Goal: Task Accomplishment & Management: Use online tool/utility

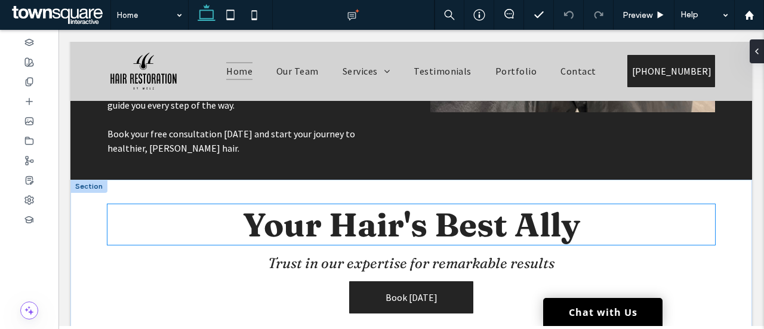
scroll to position [1347, 0]
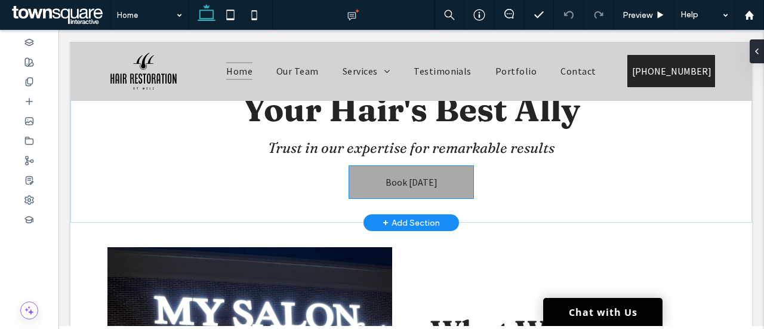
click at [401, 186] on span "Book [DATE]" at bounding box center [412, 182] width 52 height 12
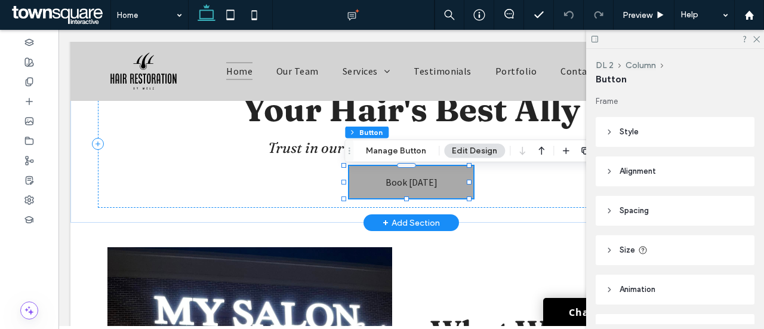
type input "**"
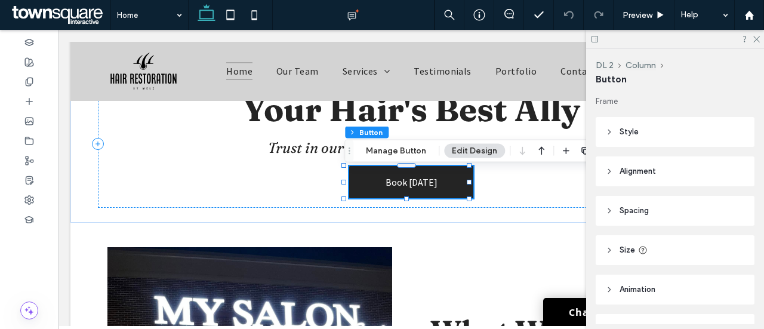
scroll to position [67, 0]
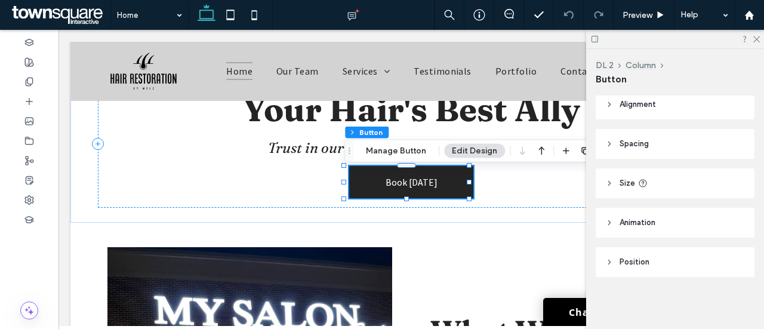
click at [610, 107] on icon at bounding box center [610, 104] width 8 height 8
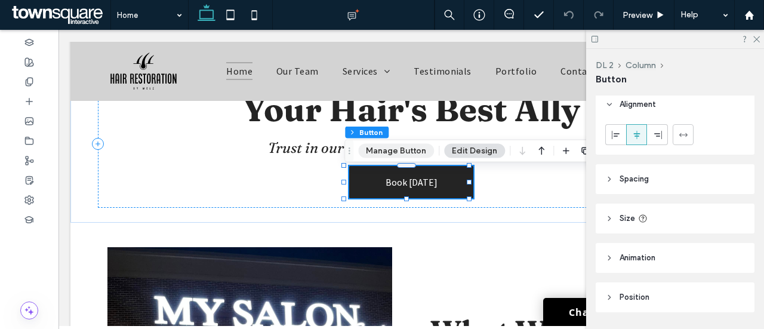
click at [411, 155] on button "Manage Button" at bounding box center [396, 151] width 76 height 14
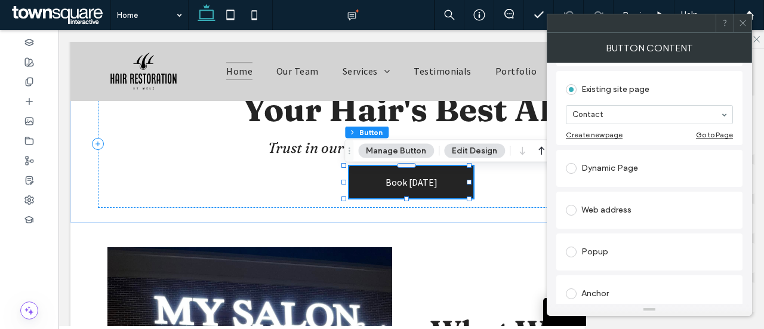
scroll to position [121, 0]
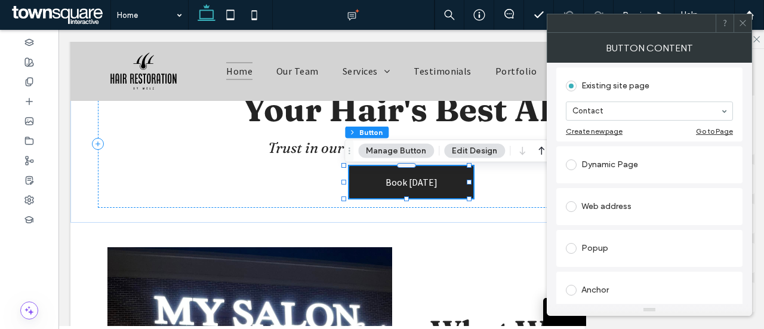
click at [571, 205] on span at bounding box center [571, 206] width 11 height 11
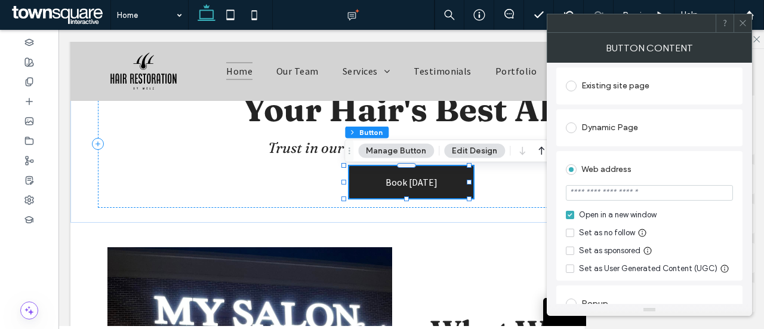
click at [608, 196] on input "url" at bounding box center [649, 193] width 167 height 16
paste input "**********"
type input "**********"
click at [677, 224] on div "Open in a new window Set as no follow Set as sponsored Set as User Generated Co…" at bounding box center [649, 242] width 167 height 66
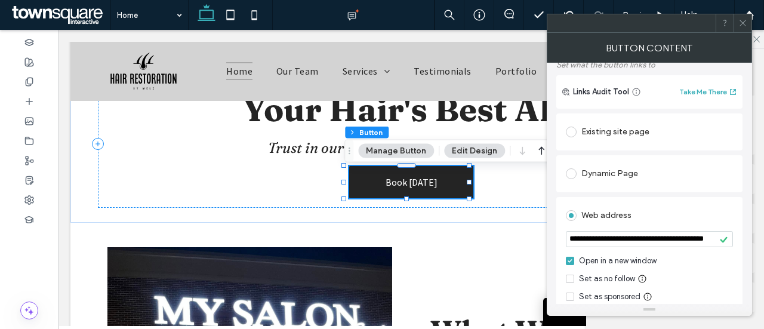
scroll to position [75, 0]
click at [746, 21] on icon at bounding box center [743, 23] width 9 height 9
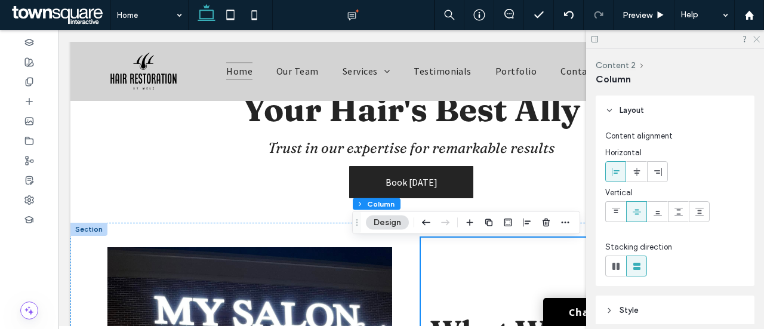
click at [758, 35] on icon at bounding box center [756, 39] width 8 height 8
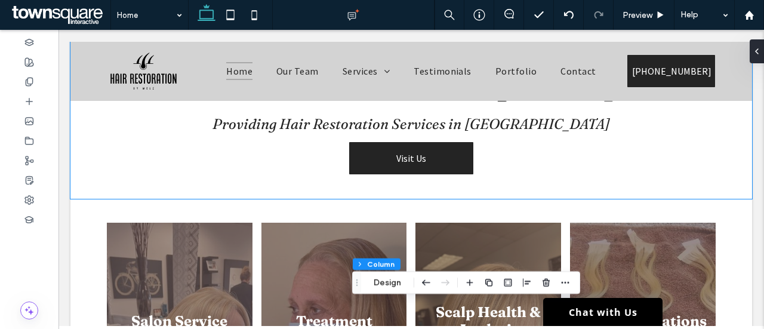
scroll to position [447, 0]
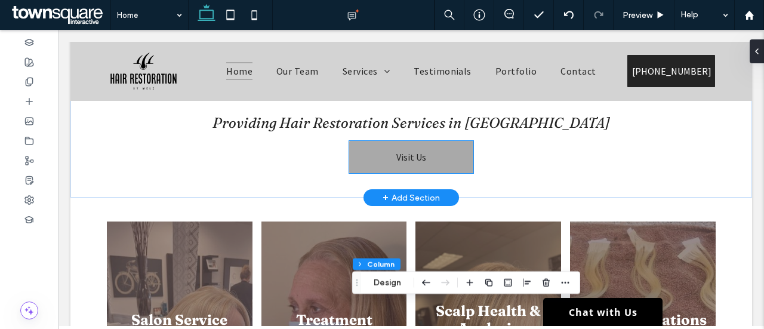
click at [410, 163] on span "Visit Us" at bounding box center [412, 157] width 30 height 12
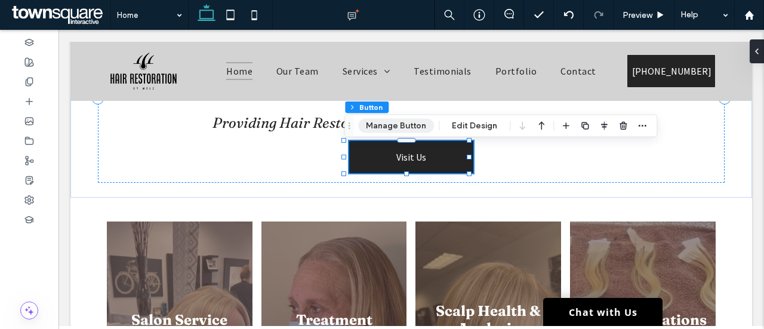
click at [400, 125] on button "Manage Button" at bounding box center [396, 126] width 76 height 14
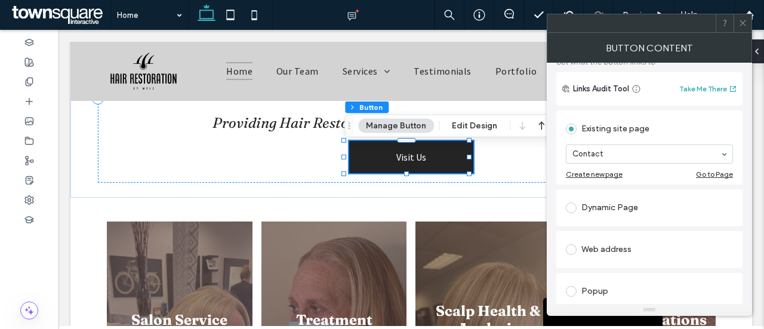
scroll to position [80, 0]
click at [569, 247] on span at bounding box center [571, 247] width 11 height 11
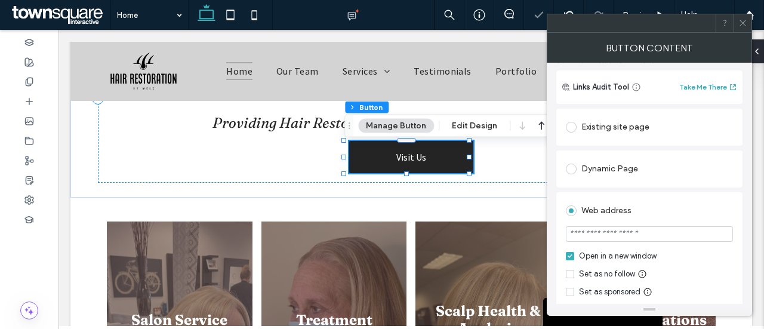
click at [619, 231] on input "url" at bounding box center [649, 234] width 167 height 16
paste input "**********"
type input "**********"
click at [748, 22] on icon at bounding box center [743, 23] width 9 height 9
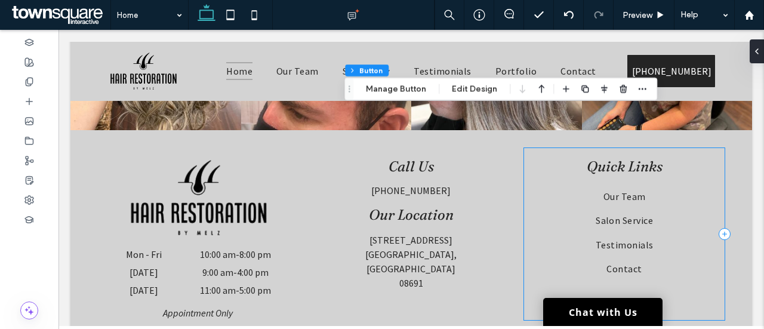
scroll to position [2441, 0]
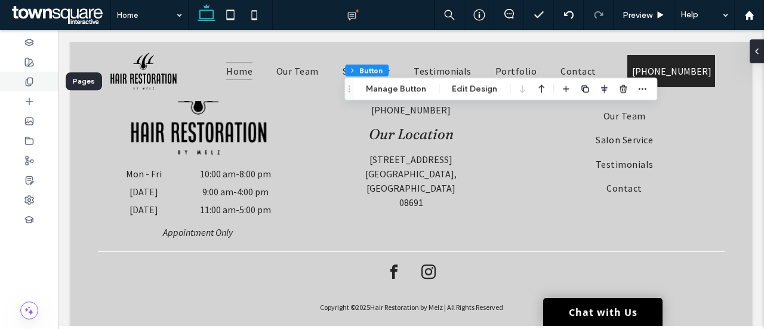
click at [30, 81] on icon at bounding box center [29, 82] width 10 height 10
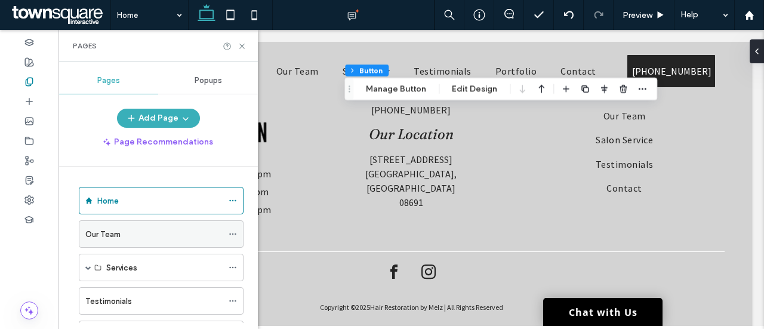
click at [125, 230] on div "Our Team" at bounding box center [153, 234] width 137 height 13
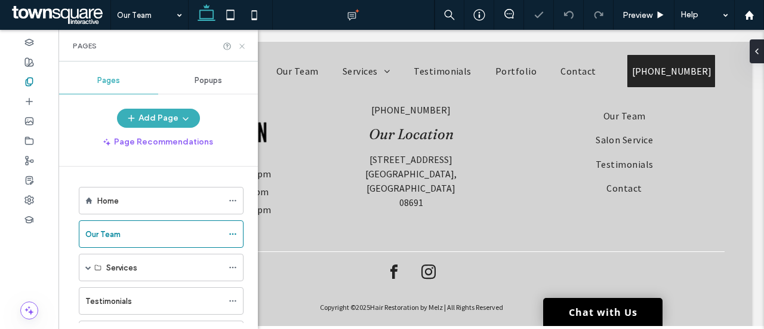
click at [239, 46] on icon at bounding box center [242, 46] width 9 height 9
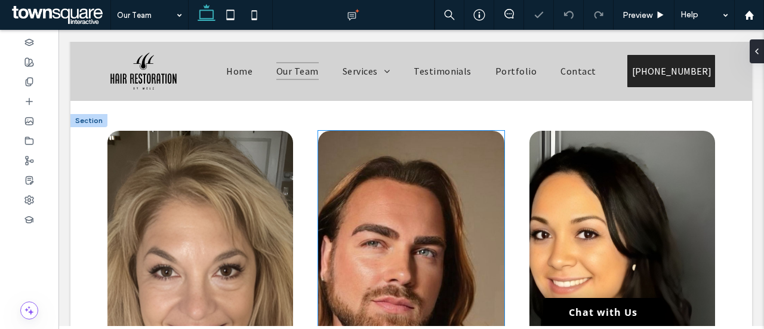
scroll to position [4, 0]
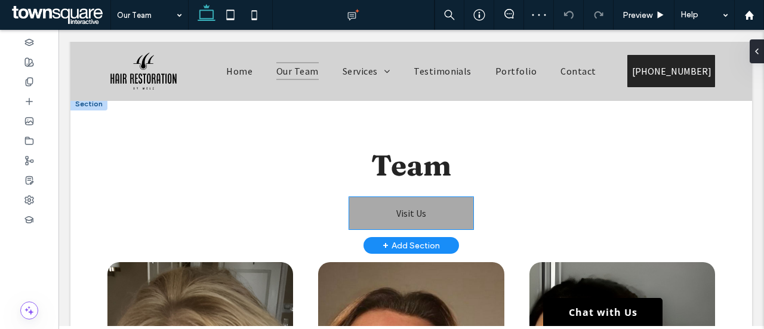
click at [397, 219] on span "Visit Us" at bounding box center [412, 213] width 30 height 12
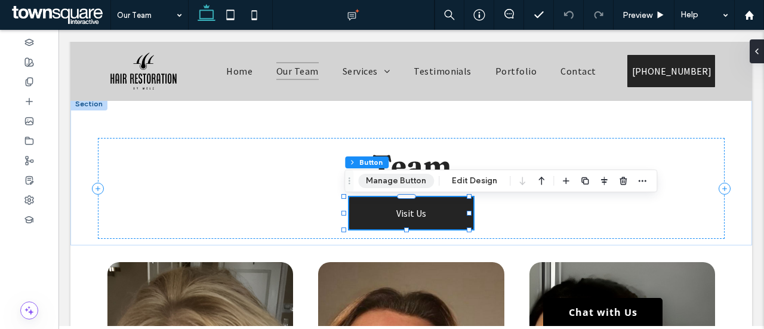
click at [381, 179] on button "Manage Button" at bounding box center [396, 181] width 76 height 14
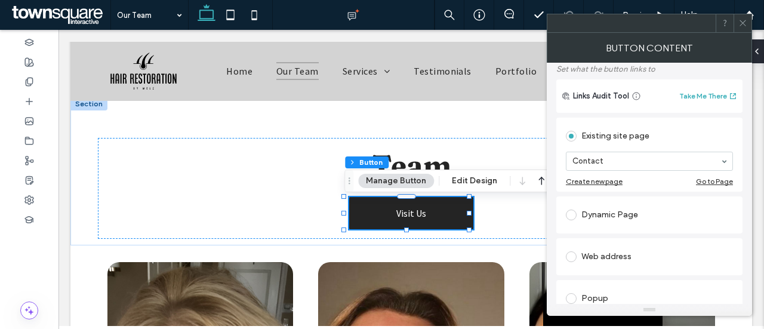
scroll to position [72, 0]
click at [567, 256] on span at bounding box center [571, 256] width 11 height 11
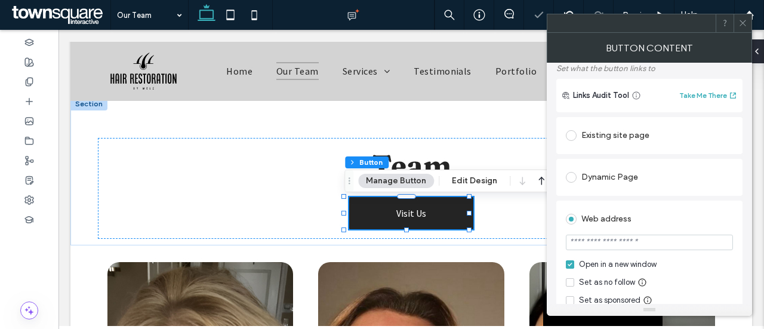
click at [638, 243] on input "url" at bounding box center [649, 243] width 167 height 16
paste input "**********"
type input "**********"
click at [668, 67] on label "Set what the button links to" at bounding box center [650, 68] width 186 height 21
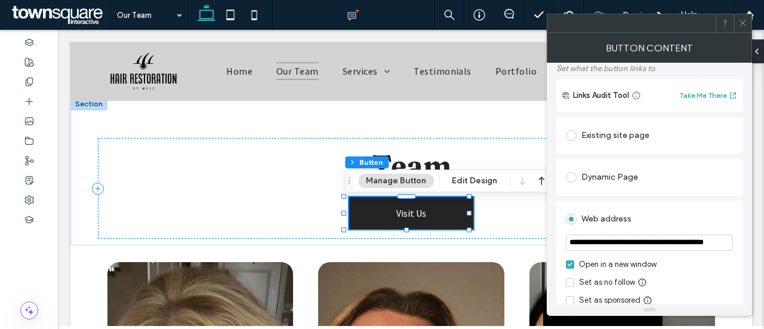
scroll to position [0, 0]
click at [741, 27] on span at bounding box center [743, 23] width 9 height 18
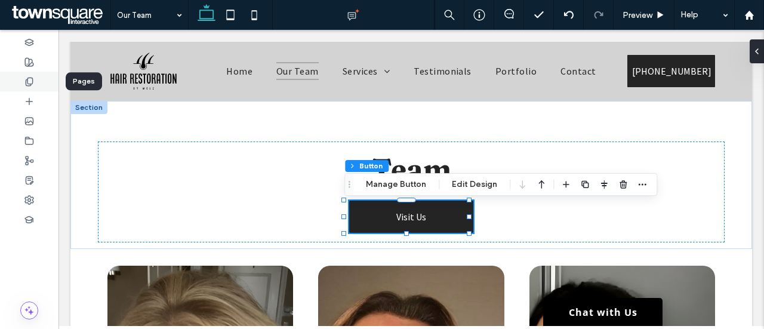
click at [32, 78] on use at bounding box center [29, 82] width 7 height 8
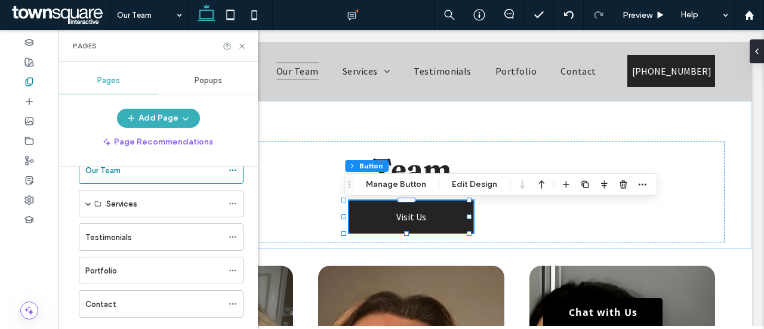
scroll to position [69, 0]
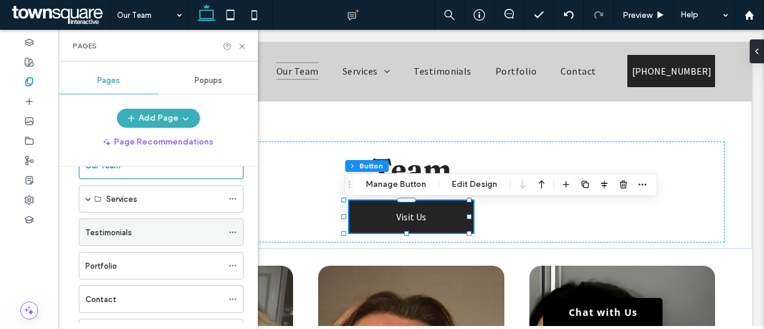
click at [127, 228] on label "Testimonials" at bounding box center [108, 232] width 47 height 21
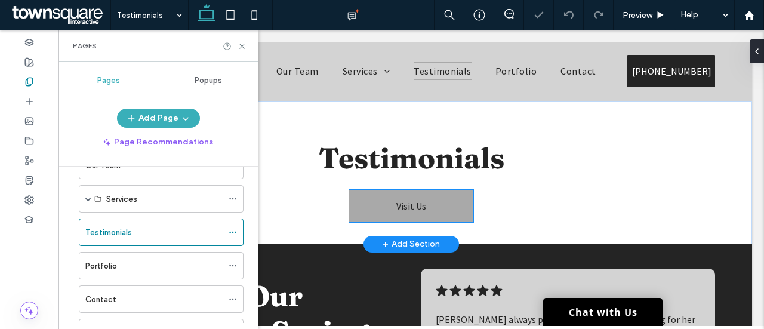
click at [404, 205] on span "Visit Us" at bounding box center [412, 206] width 30 height 12
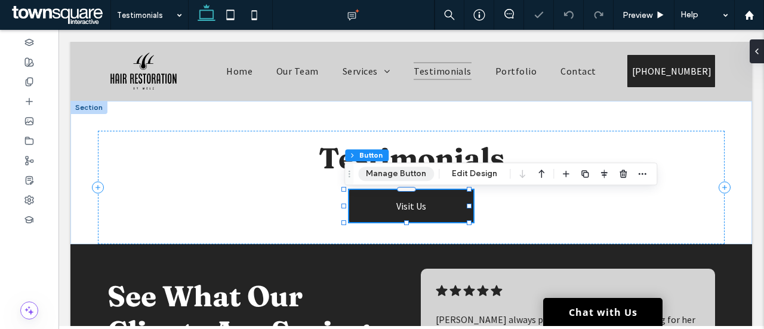
click at [403, 175] on button "Manage Button" at bounding box center [396, 174] width 76 height 14
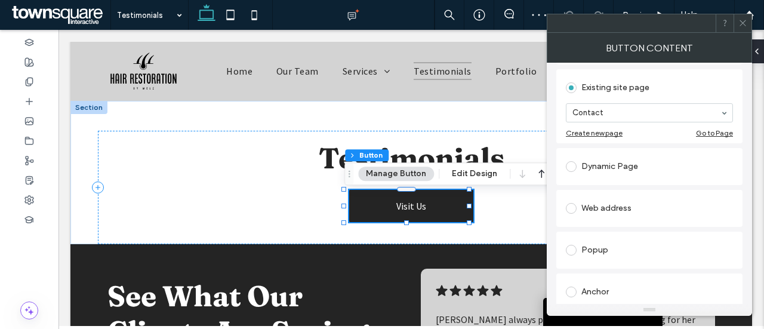
scroll to position [119, 0]
click at [574, 207] on span at bounding box center [571, 208] width 11 height 11
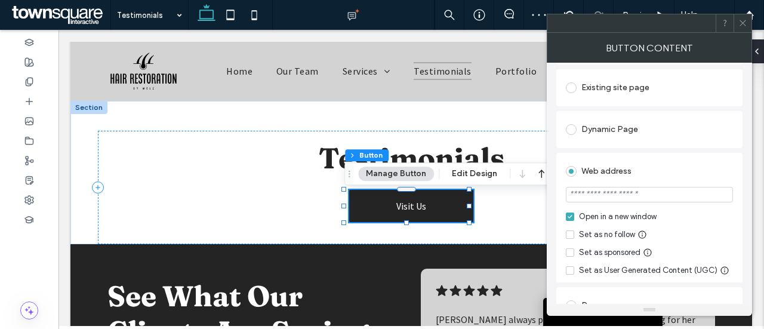
click at [628, 195] on input "url" at bounding box center [649, 195] width 167 height 16
paste input "**********"
type input "**********"
click at [744, 26] on icon at bounding box center [743, 23] width 9 height 9
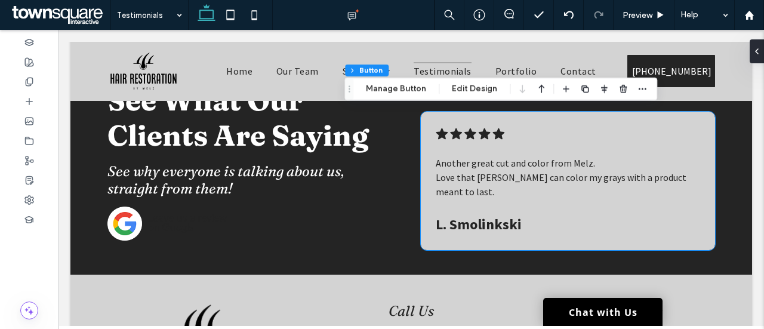
scroll to position [4321, 0]
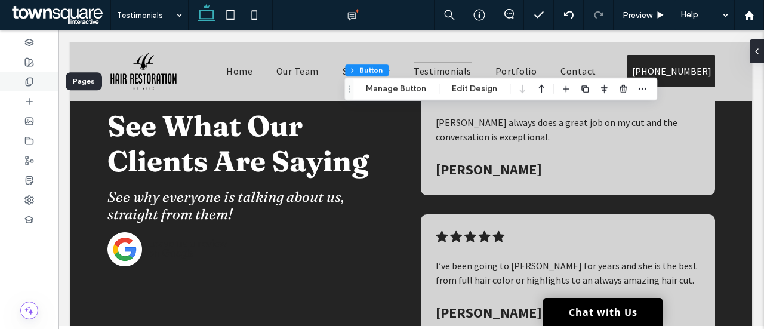
click at [29, 75] on div at bounding box center [29, 82] width 59 height 20
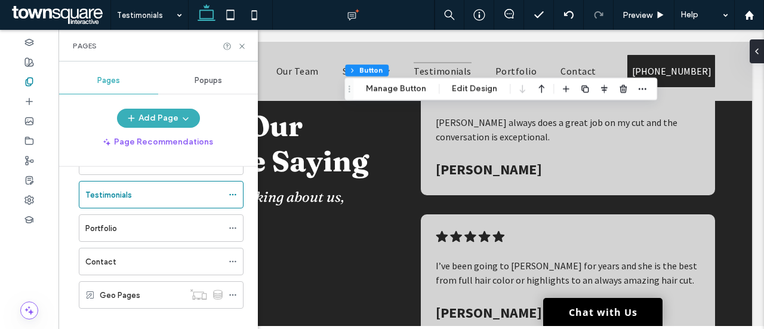
scroll to position [107, 0]
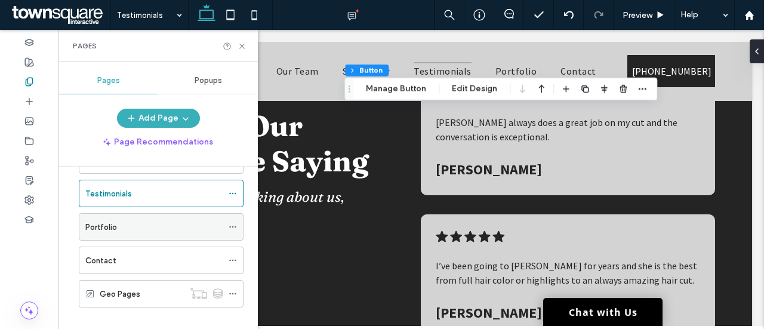
click at [107, 219] on label "Portfolio" at bounding box center [101, 227] width 32 height 21
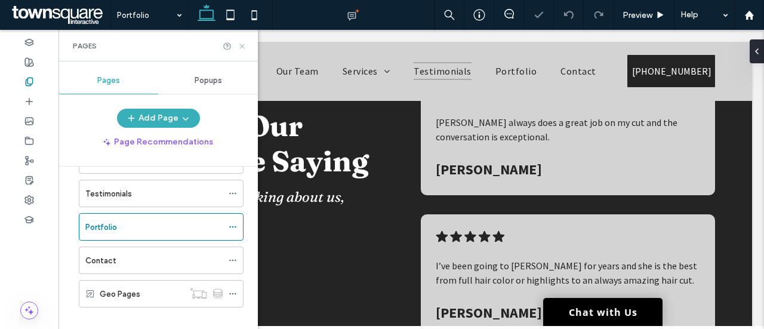
click at [241, 46] on icon at bounding box center [242, 46] width 9 height 9
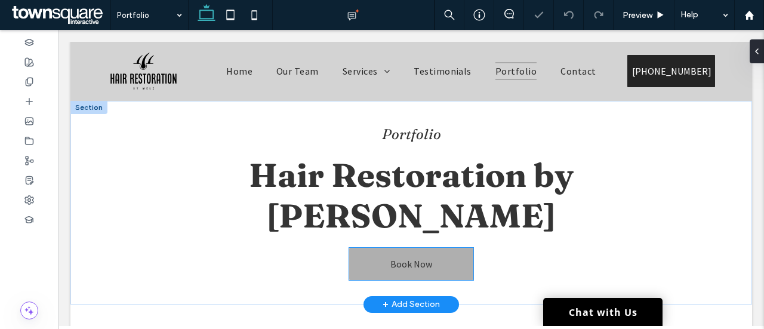
click at [433, 248] on link "Book Now" at bounding box center [411, 264] width 124 height 32
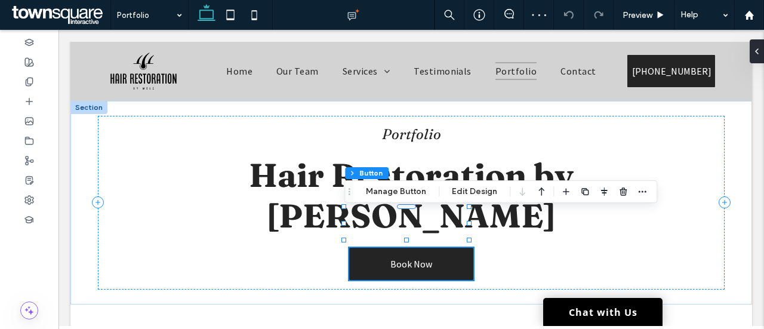
click at [397, 199] on div "Section Column Button Manage Button Edit Design" at bounding box center [501, 191] width 313 height 23
click at [395, 185] on button "Manage Button" at bounding box center [396, 192] width 76 height 14
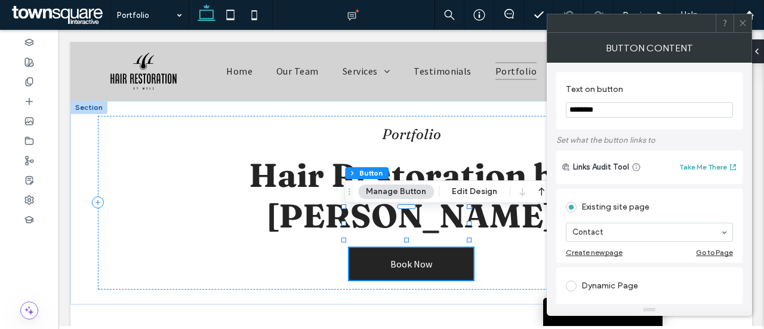
scroll to position [81, 0]
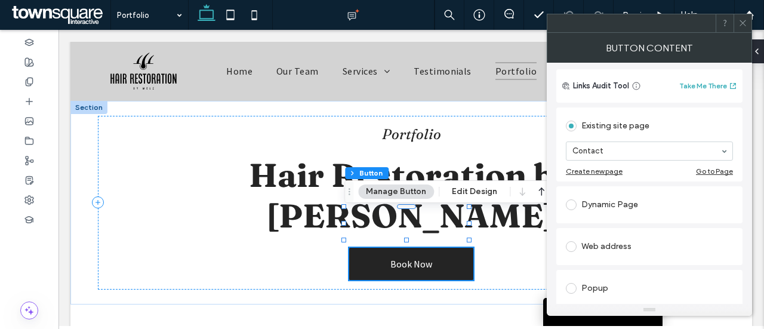
click at [570, 243] on span at bounding box center [571, 246] width 11 height 11
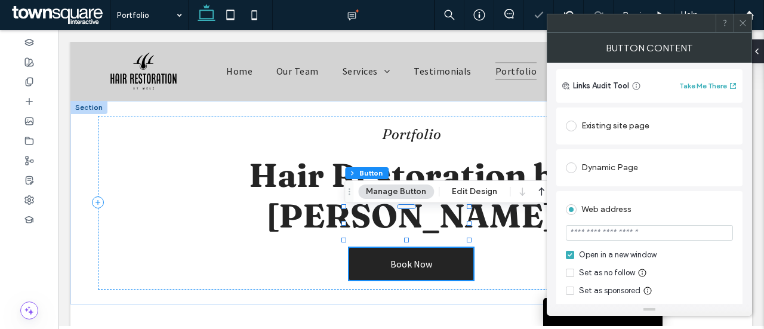
click at [626, 234] on input "url" at bounding box center [649, 233] width 167 height 16
paste input "**********"
type input "**********"
click at [745, 21] on icon at bounding box center [743, 23] width 9 height 9
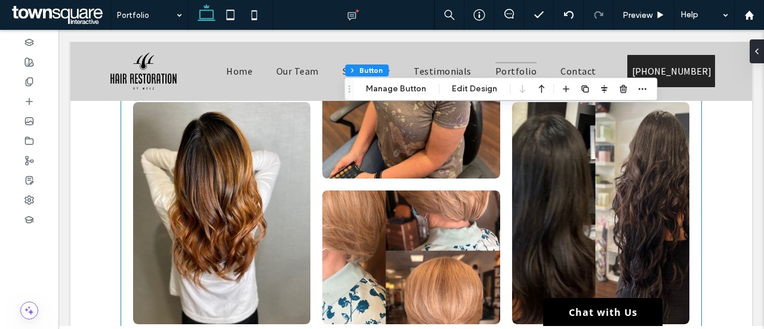
scroll to position [1508, 0]
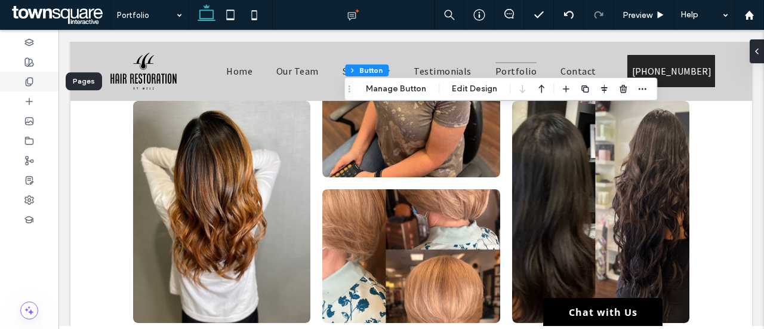
click at [37, 75] on div at bounding box center [29, 82] width 59 height 20
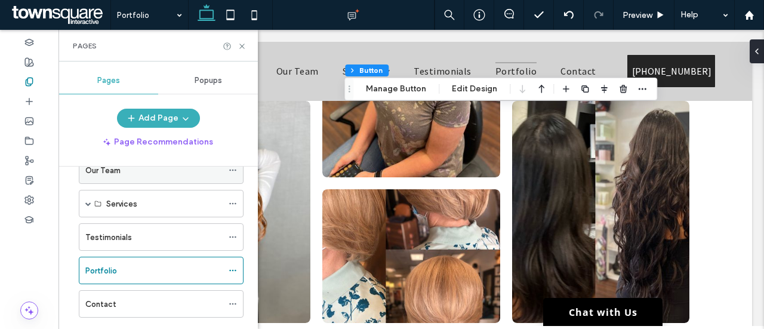
scroll to position [72, 0]
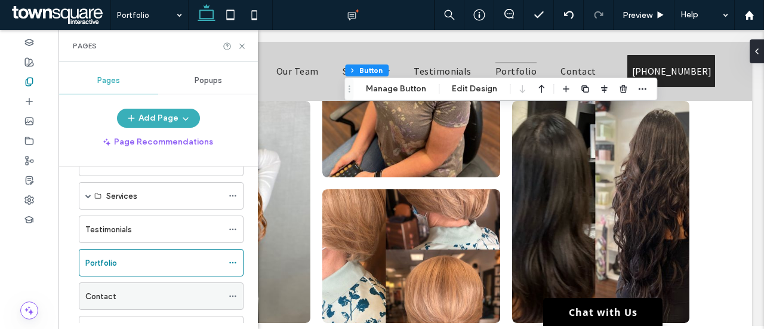
click at [138, 294] on div "Contact" at bounding box center [153, 296] width 137 height 13
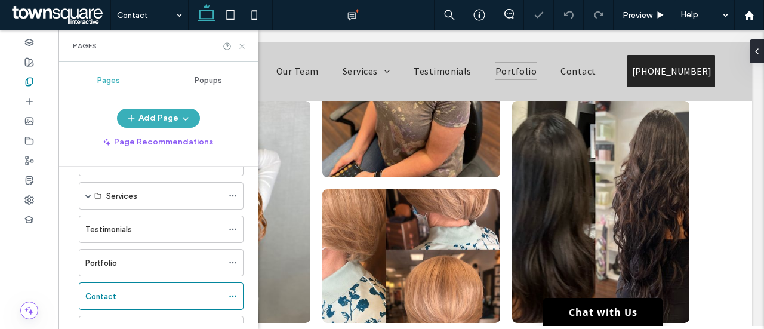
click at [241, 48] on icon at bounding box center [242, 46] width 9 height 9
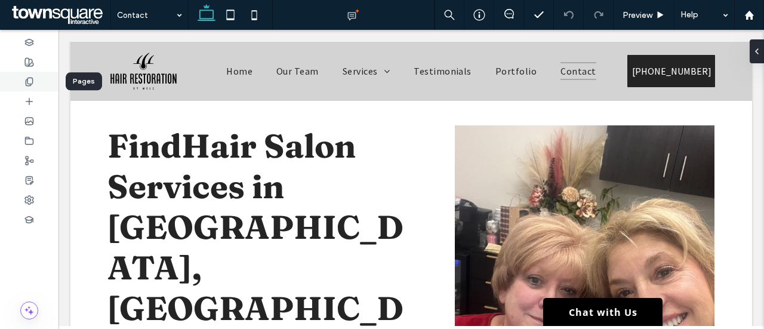
click at [30, 78] on icon at bounding box center [29, 82] width 10 height 10
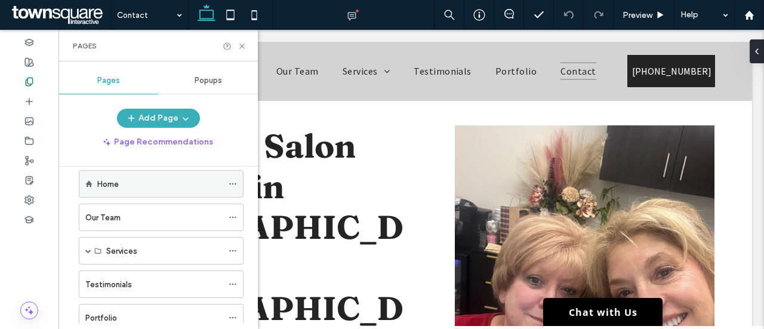
scroll to position [1, 0]
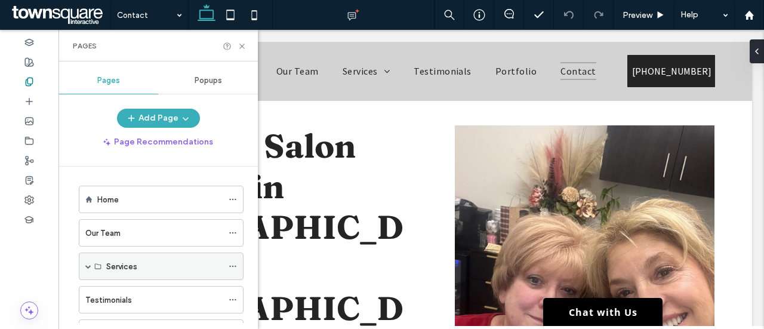
click at [87, 264] on span at bounding box center [88, 266] width 6 height 6
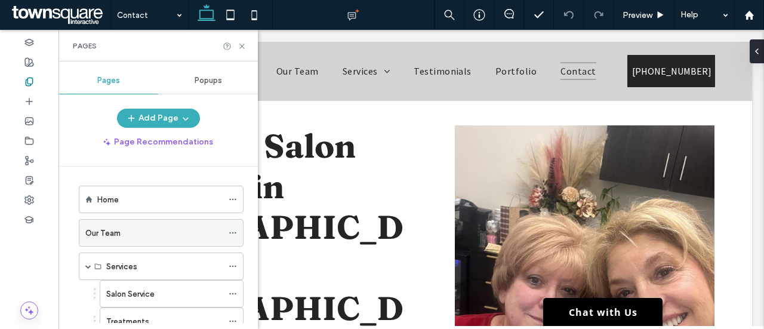
scroll to position [88, 0]
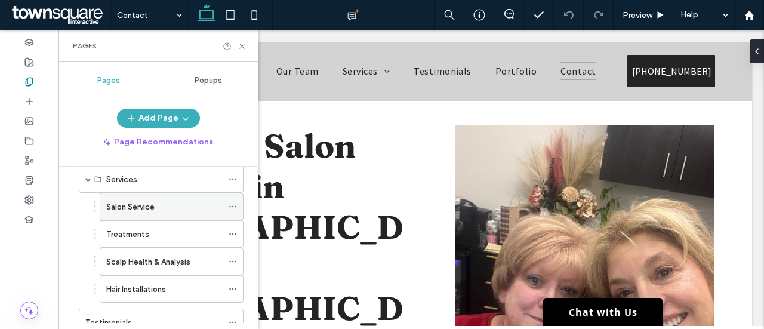
click at [140, 207] on label "Salon Service" at bounding box center [130, 206] width 48 height 21
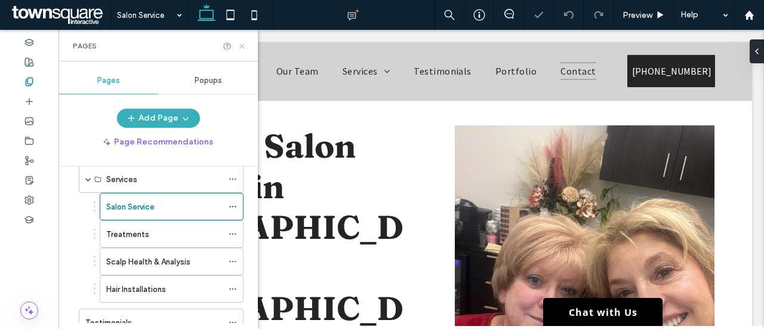
click at [241, 42] on icon at bounding box center [242, 46] width 9 height 9
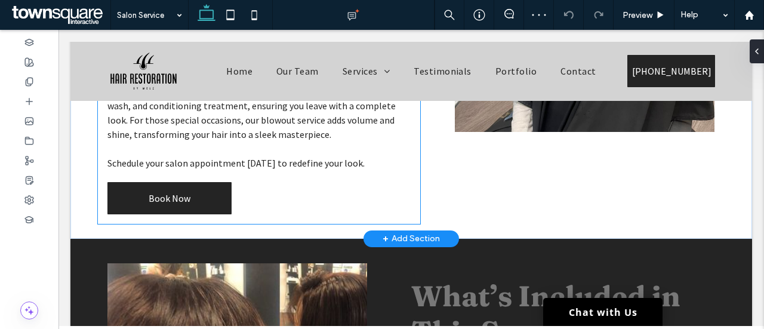
scroll to position [339, 0]
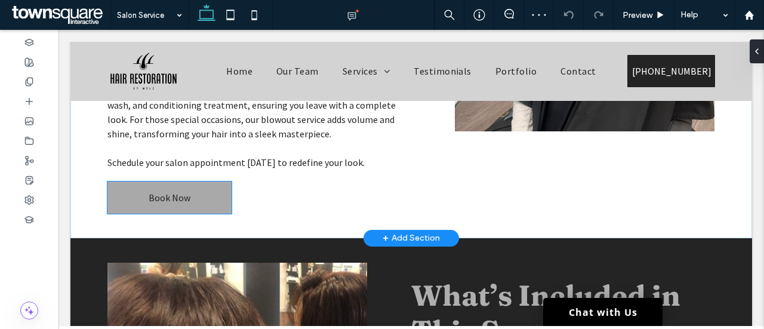
click at [187, 192] on span "Book Now" at bounding box center [170, 198] width 42 height 12
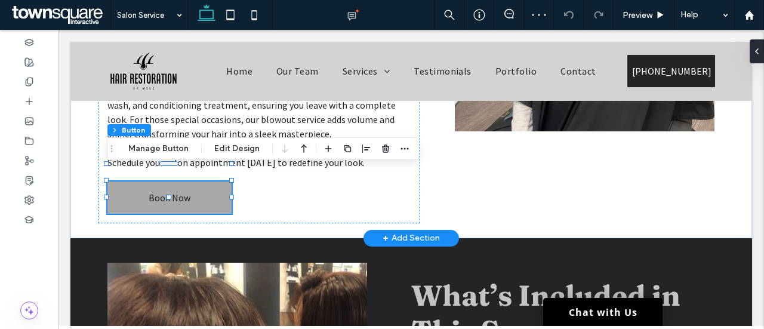
type input "**"
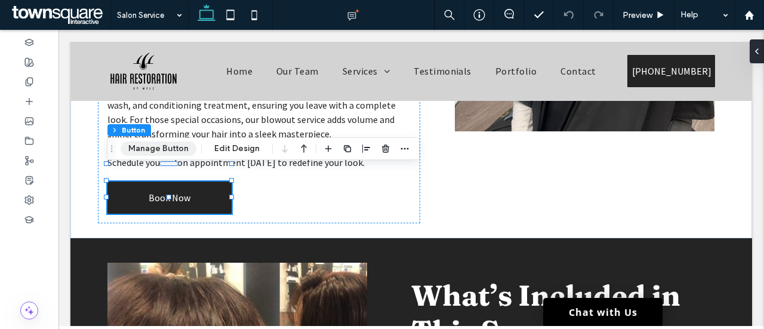
click at [158, 148] on button "Manage Button" at bounding box center [159, 149] width 76 height 14
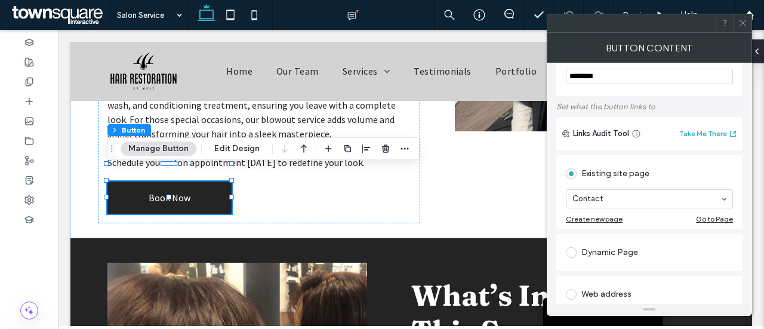
scroll to position [66, 0]
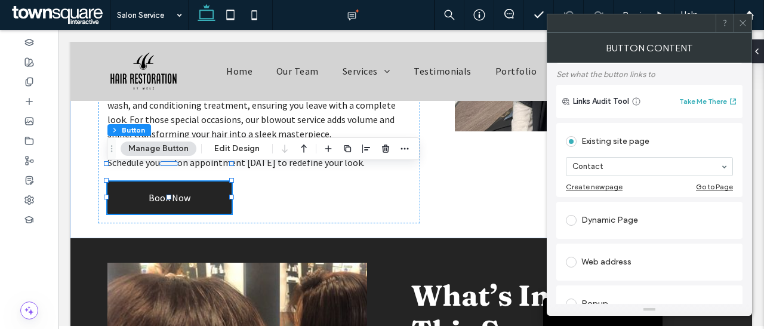
click at [571, 260] on span at bounding box center [571, 262] width 11 height 11
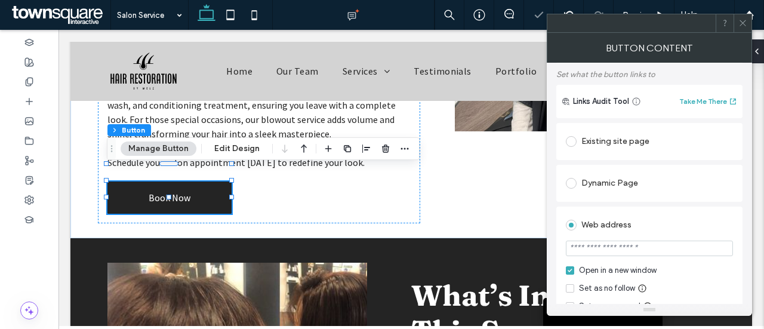
click at [632, 250] on input "url" at bounding box center [649, 249] width 167 height 16
paste input "**********"
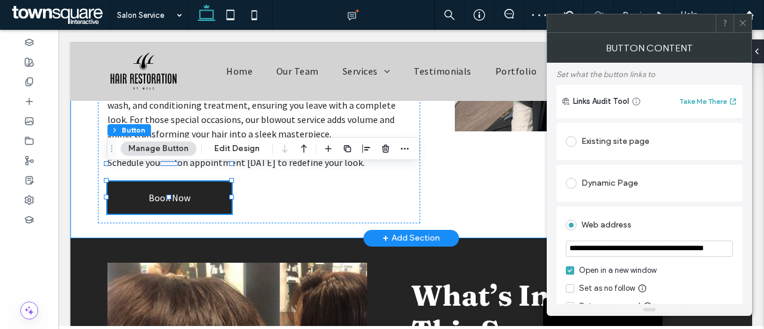
type input "**********"
click at [426, 201] on div "Achieve Your Perfect Hair Style Book Women's or Men's Haircuts in [GEOGRAPHIC_D…" at bounding box center [411, 0] width 682 height 477
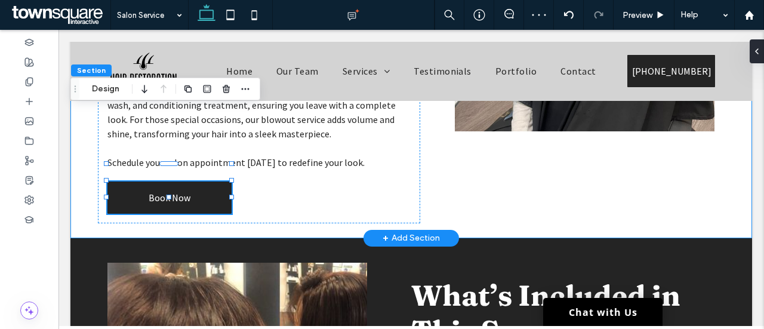
scroll to position [0, 0]
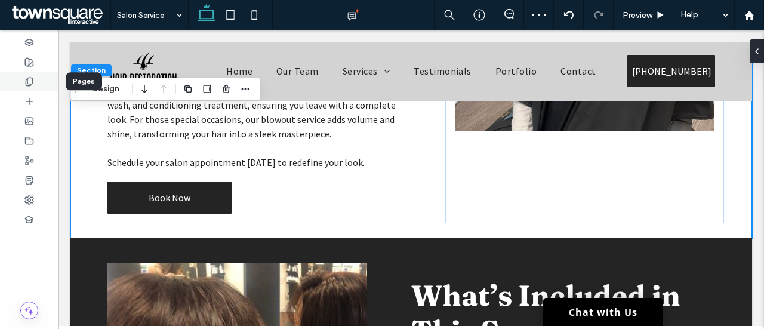
click at [26, 81] on use at bounding box center [29, 82] width 7 height 8
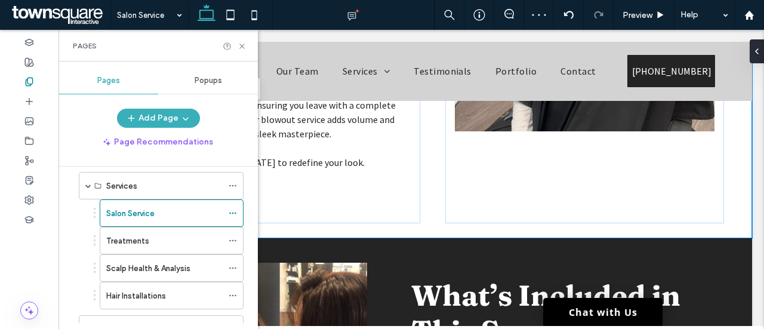
scroll to position [82, 0]
click at [143, 243] on label "Treatments" at bounding box center [127, 240] width 43 height 21
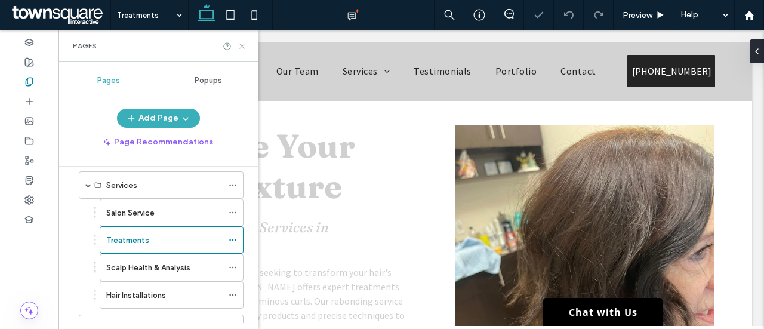
click at [241, 48] on icon at bounding box center [242, 46] width 9 height 9
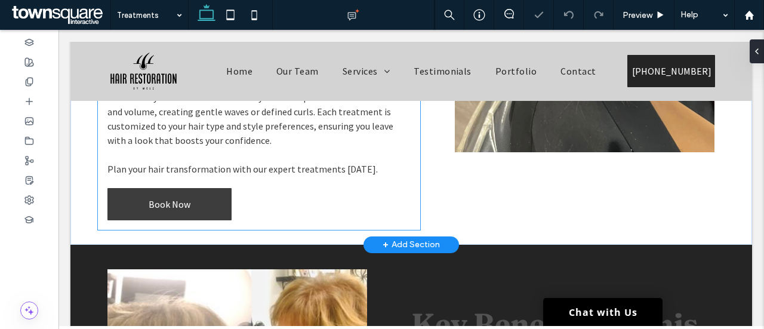
scroll to position [336, 0]
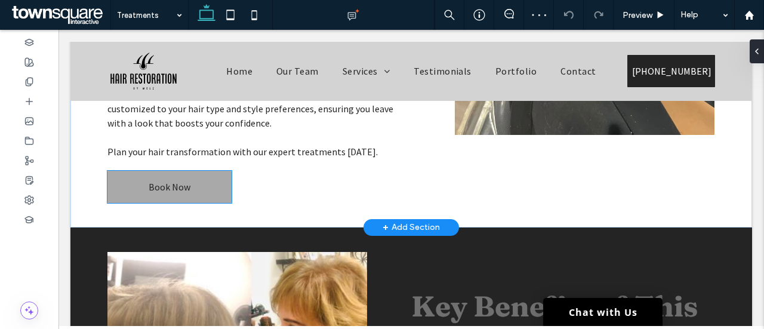
click at [207, 171] on link "Book Now" at bounding box center [169, 187] width 124 height 32
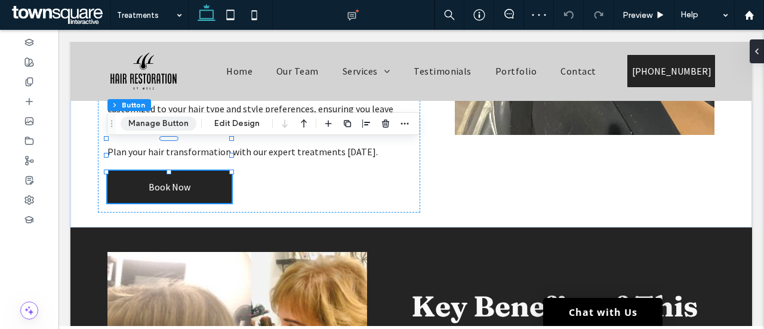
click at [162, 128] on button "Manage Button" at bounding box center [159, 123] width 76 height 14
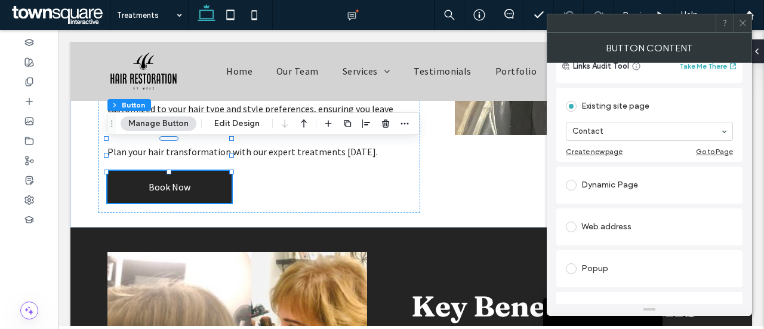
scroll to position [112, 0]
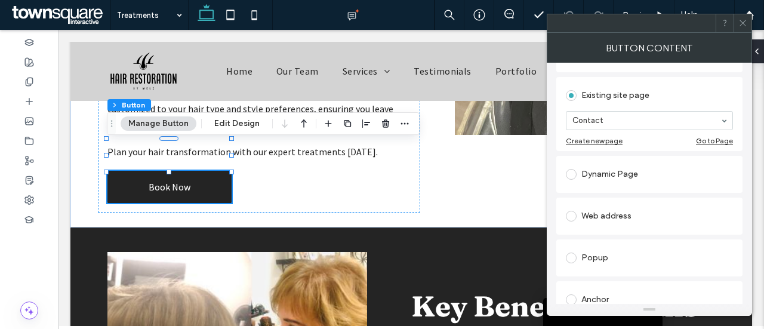
click at [573, 217] on span at bounding box center [571, 216] width 11 height 11
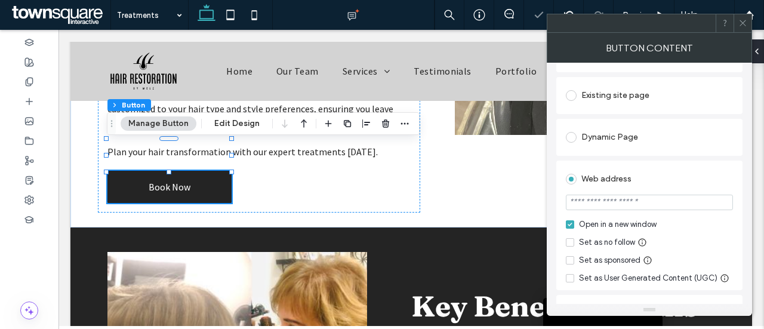
click at [633, 204] on input "url" at bounding box center [649, 203] width 167 height 16
paste input "**********"
type input "**********"
click at [702, 130] on div "Dynamic Page" at bounding box center [649, 137] width 167 height 19
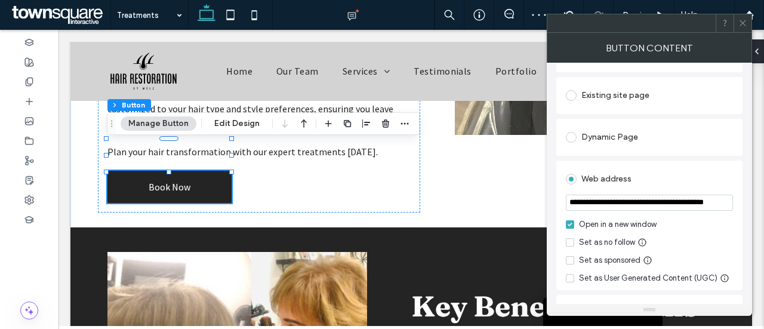
scroll to position [0, 0]
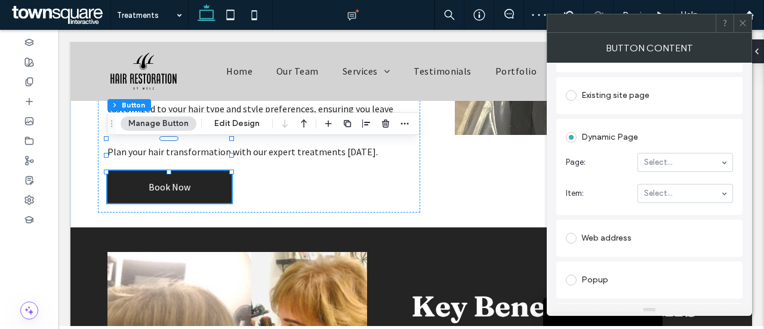
click at [608, 248] on div "Web address" at bounding box center [649, 238] width 167 height 25
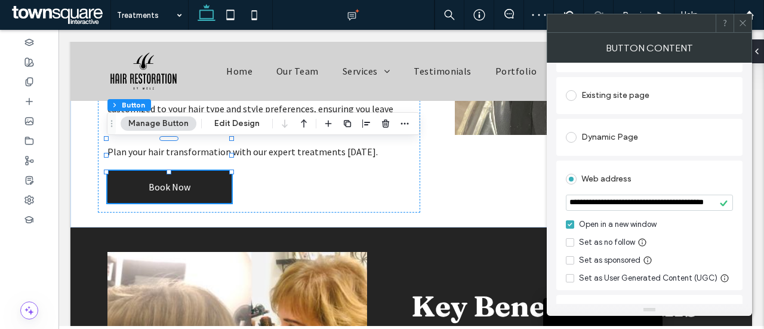
click at [742, 27] on icon at bounding box center [743, 23] width 9 height 9
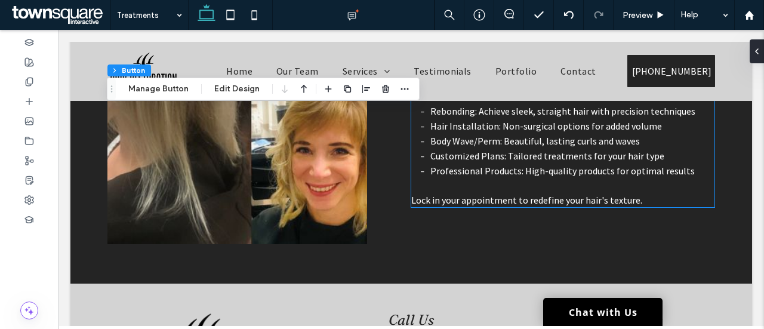
scroll to position [690, 0]
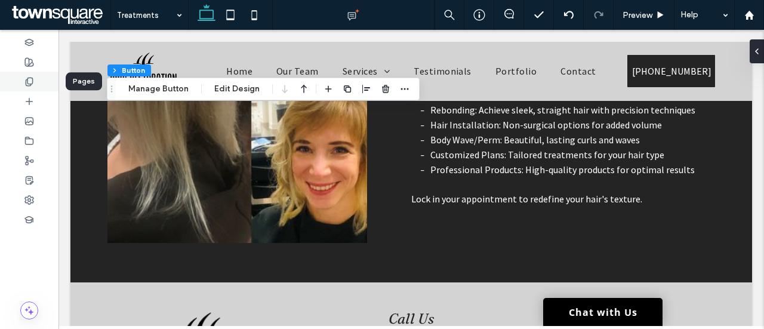
click at [33, 80] on icon at bounding box center [29, 82] width 10 height 10
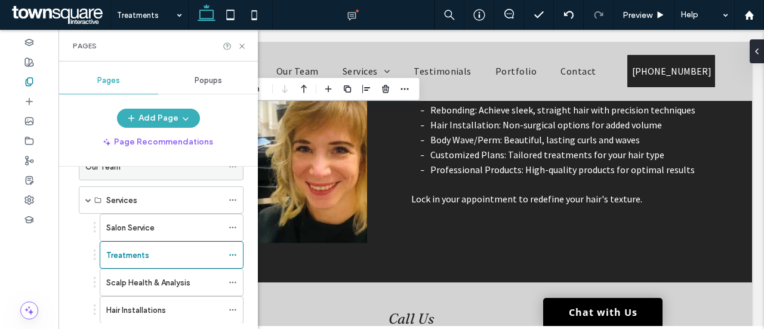
scroll to position [69, 0]
click at [162, 271] on div "Scalp Health & Analysis" at bounding box center [164, 281] width 116 height 26
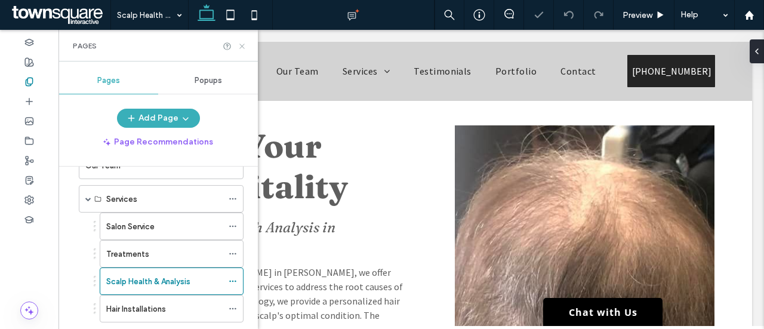
click at [244, 45] on icon at bounding box center [242, 46] width 9 height 9
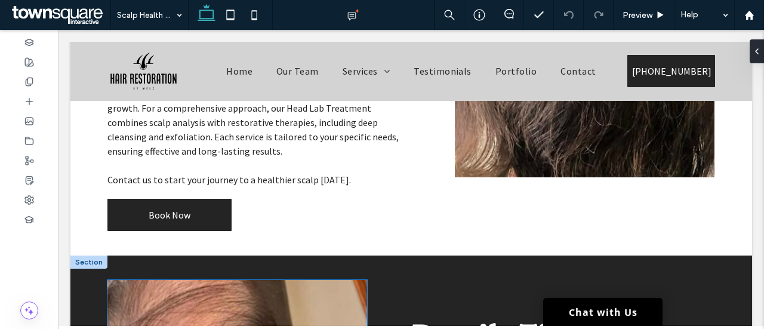
scroll to position [234, 0]
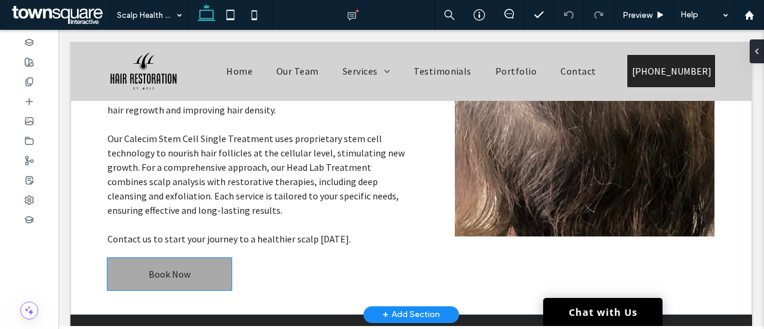
click at [196, 274] on link "Book Now" at bounding box center [169, 274] width 124 height 32
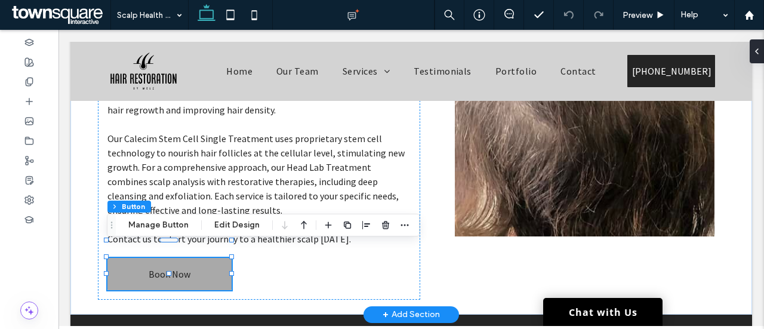
type input "**"
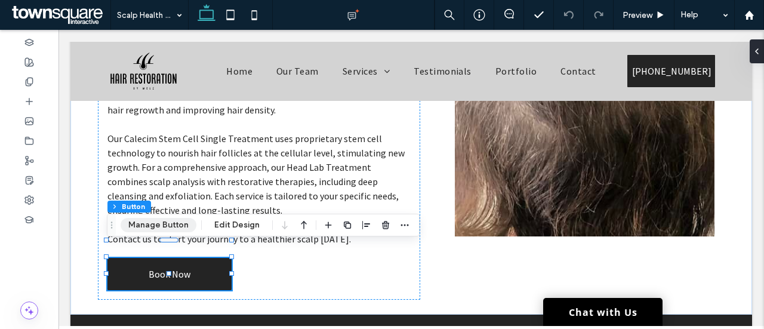
click at [171, 225] on button "Manage Button" at bounding box center [159, 225] width 76 height 14
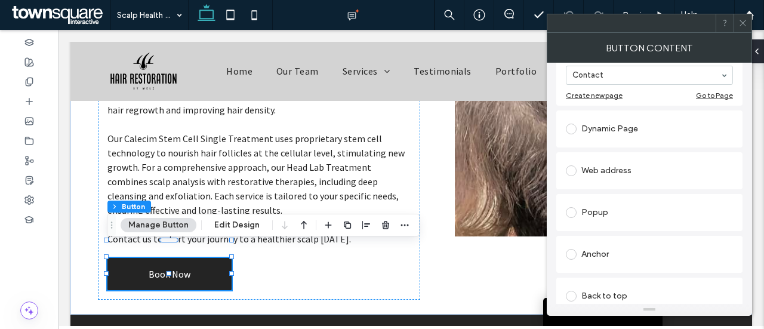
scroll to position [161, 0]
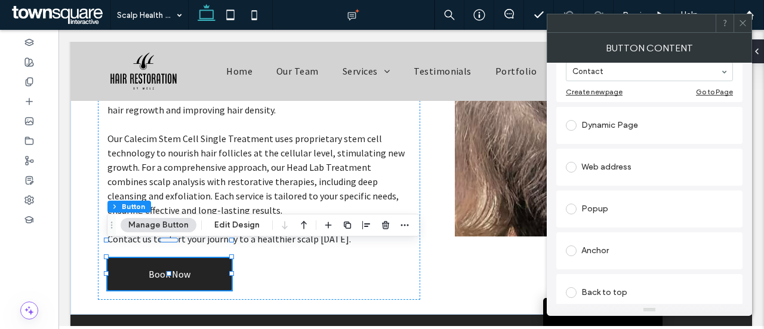
click at [572, 165] on span at bounding box center [571, 167] width 11 height 11
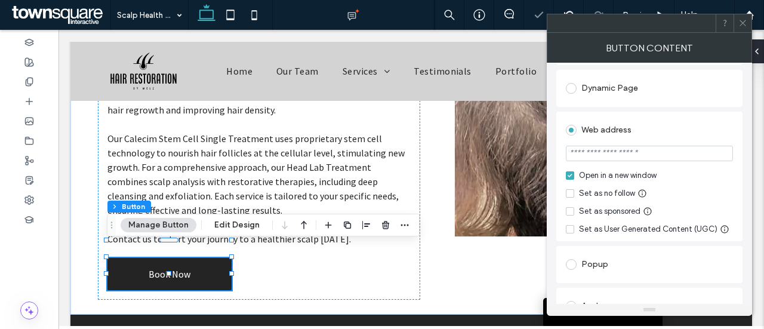
click at [617, 155] on input "url" at bounding box center [649, 154] width 167 height 16
paste input "**********"
type input "**********"
click at [666, 119] on div "Web address" at bounding box center [649, 129] width 167 height 22
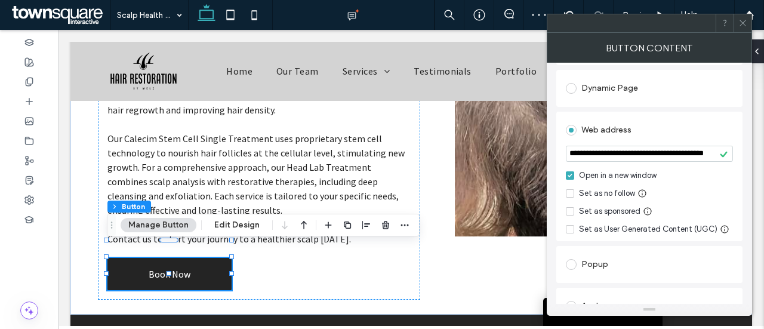
scroll to position [0, 0]
click at [746, 26] on icon at bounding box center [743, 23] width 9 height 9
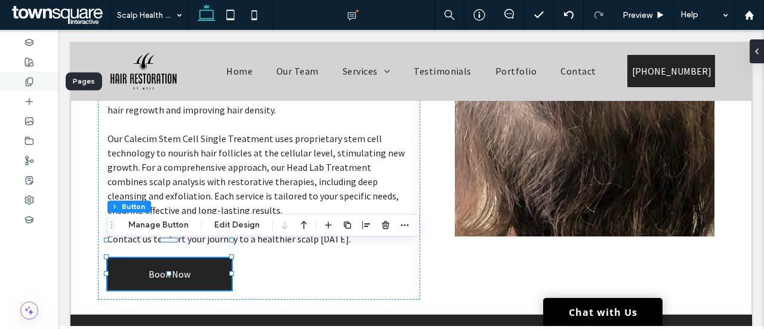
click at [29, 79] on icon at bounding box center [29, 82] width 10 height 10
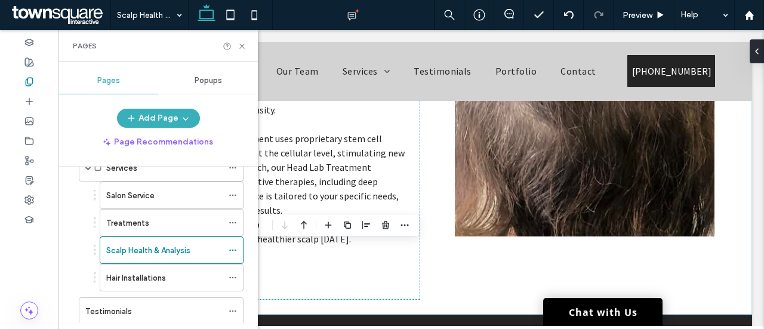
scroll to position [140, 0]
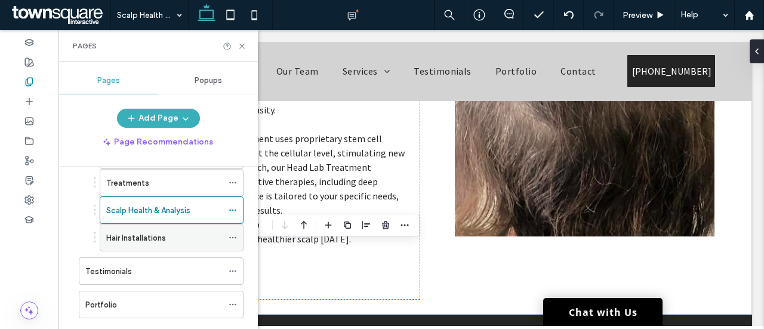
click at [148, 232] on label "Hair Installations" at bounding box center [136, 238] width 60 height 21
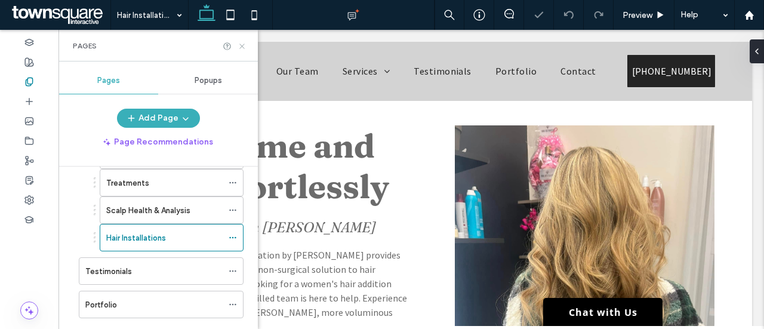
click at [243, 45] on use at bounding box center [241, 46] width 5 height 5
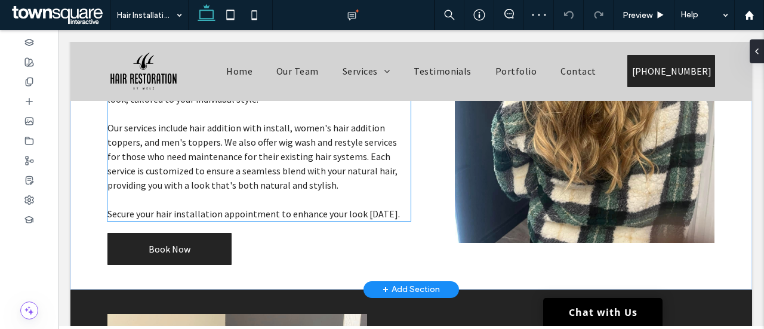
scroll to position [264, 0]
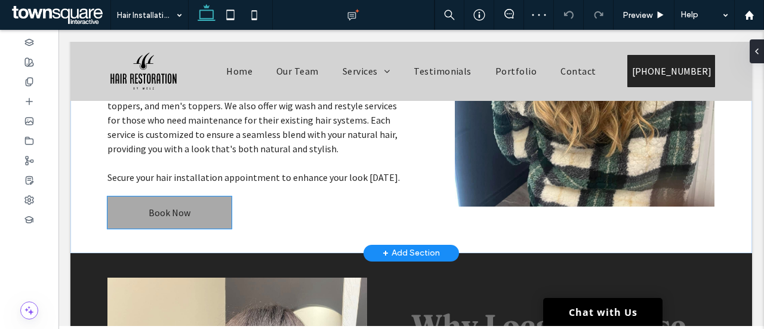
click at [179, 207] on span "Book Now" at bounding box center [170, 213] width 42 height 12
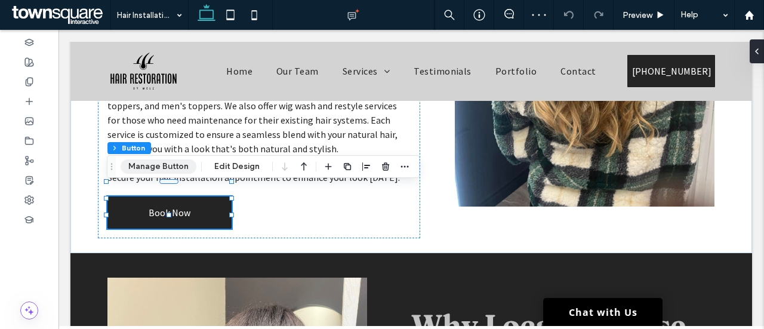
click at [165, 168] on button "Manage Button" at bounding box center [159, 166] width 76 height 14
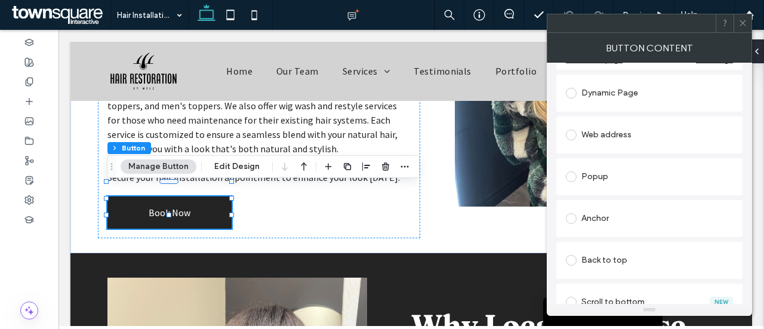
scroll to position [193, 0]
click at [566, 137] on span at bounding box center [571, 134] width 11 height 11
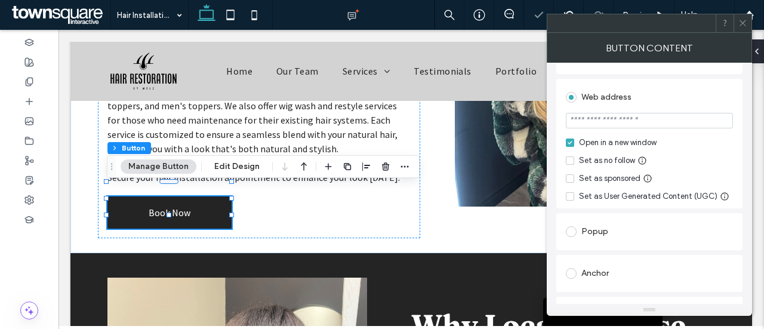
click at [617, 117] on input "url" at bounding box center [649, 121] width 167 height 16
paste input "**********"
type input "**********"
click at [706, 96] on div "Web address" at bounding box center [649, 97] width 167 height 19
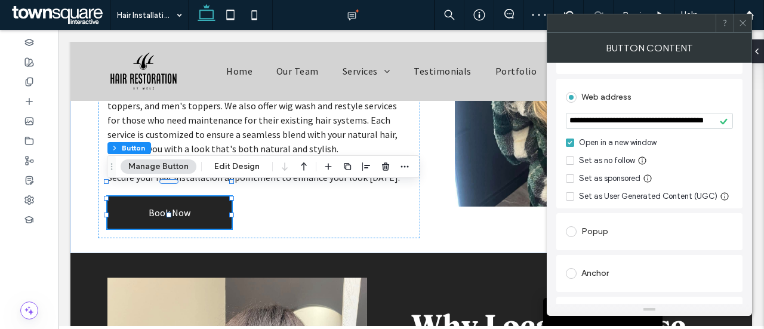
scroll to position [0, 0]
click at [743, 29] on span at bounding box center [743, 23] width 9 height 18
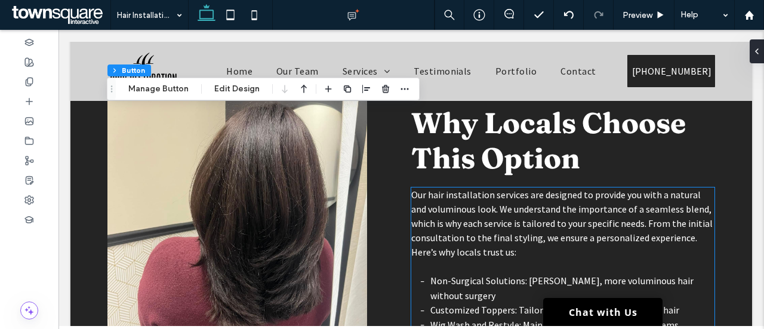
scroll to position [460, 0]
